Goal: Check status: Check status

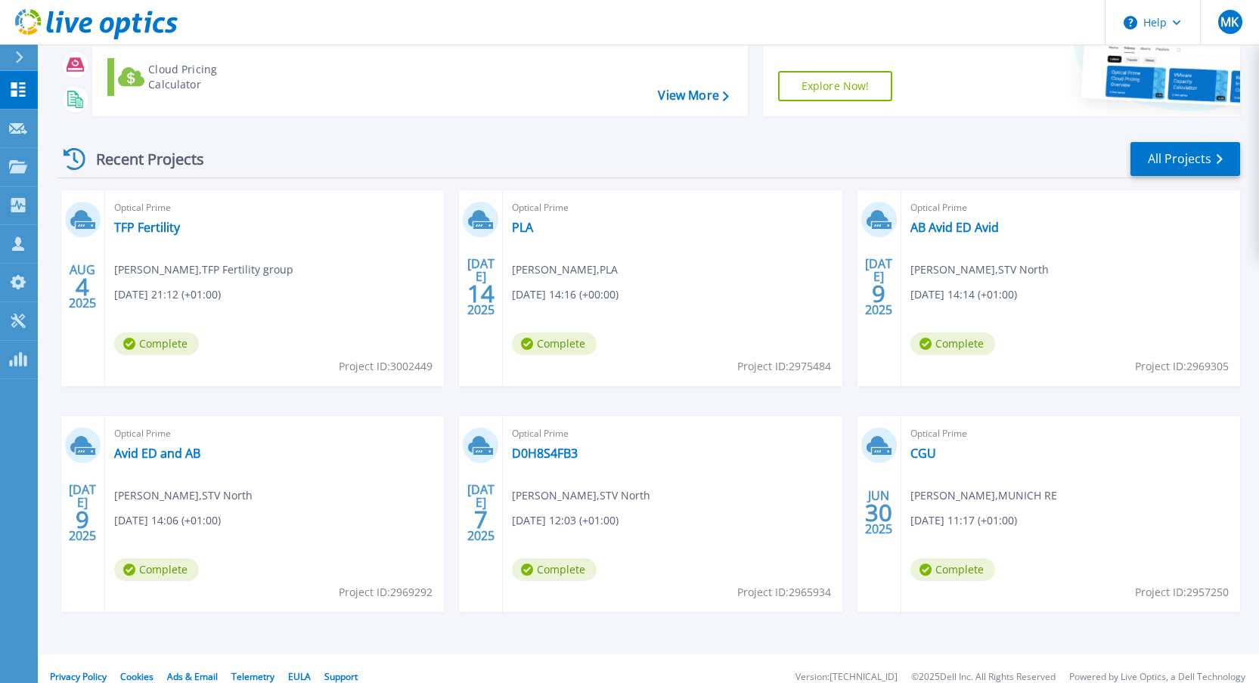
scroll to position [154, 0]
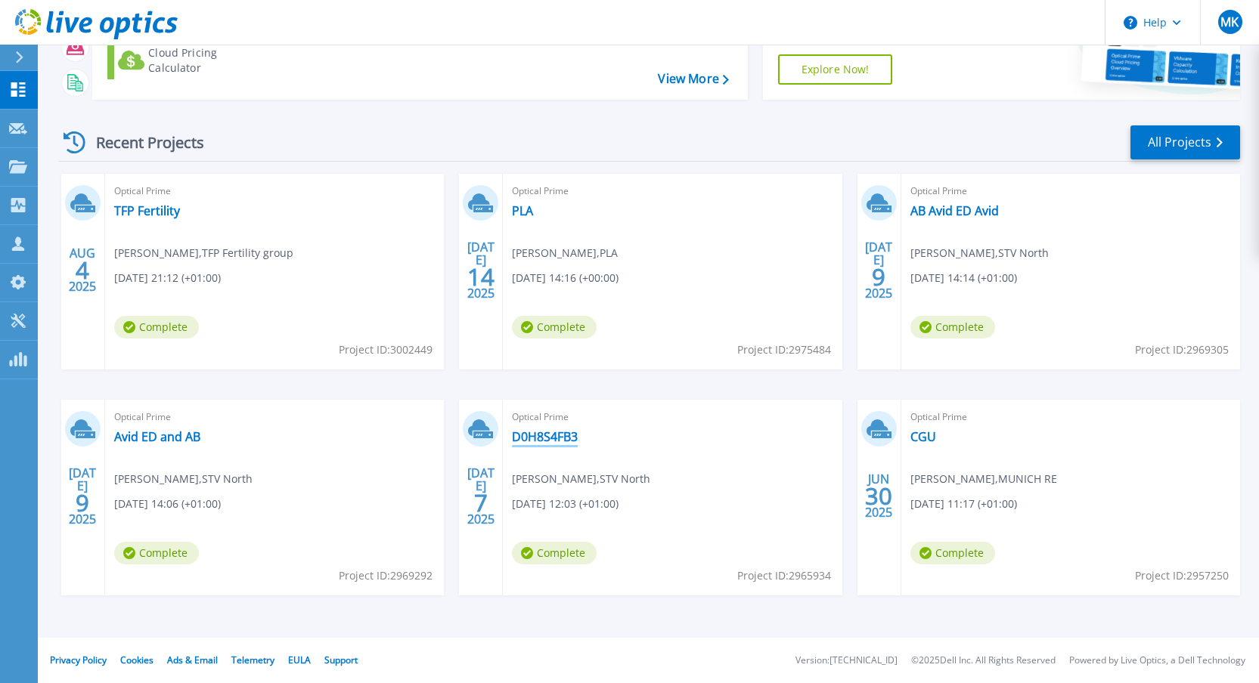
click at [519, 436] on link "D0H8S4FB3" at bounding box center [545, 436] width 66 height 15
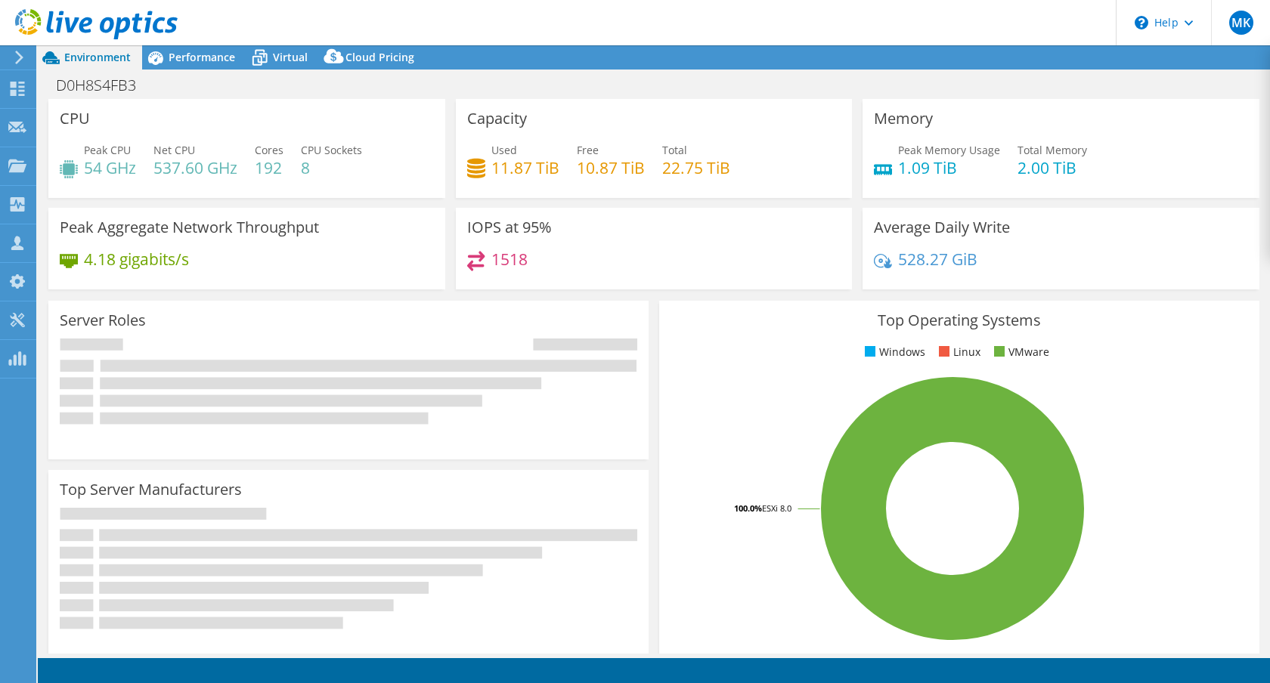
select select "USD"
